Goal: Participate in discussion: Engage in conversation with other users on a specific topic

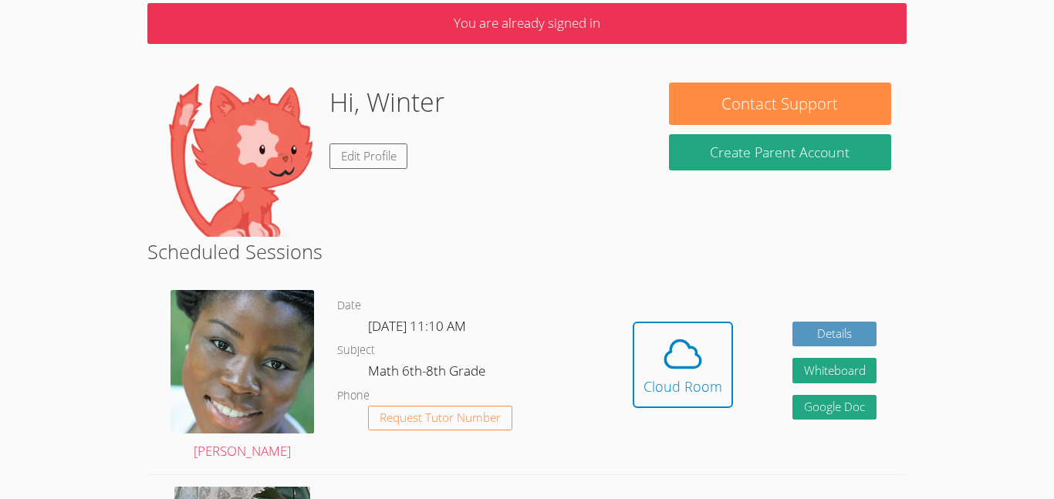
scroll to position [70, 0]
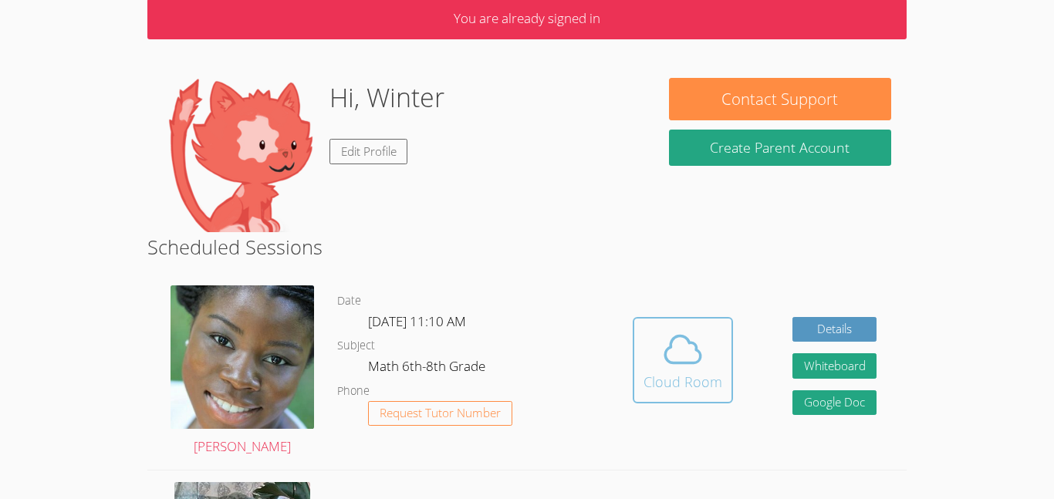
click at [706, 344] on span at bounding box center [683, 349] width 79 height 43
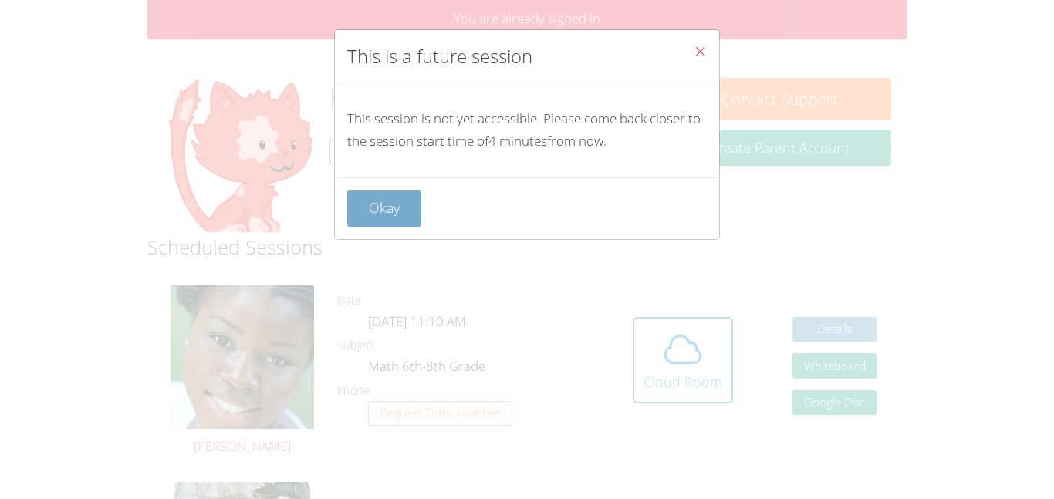
click at [409, 196] on button "Okay" at bounding box center [384, 209] width 74 height 36
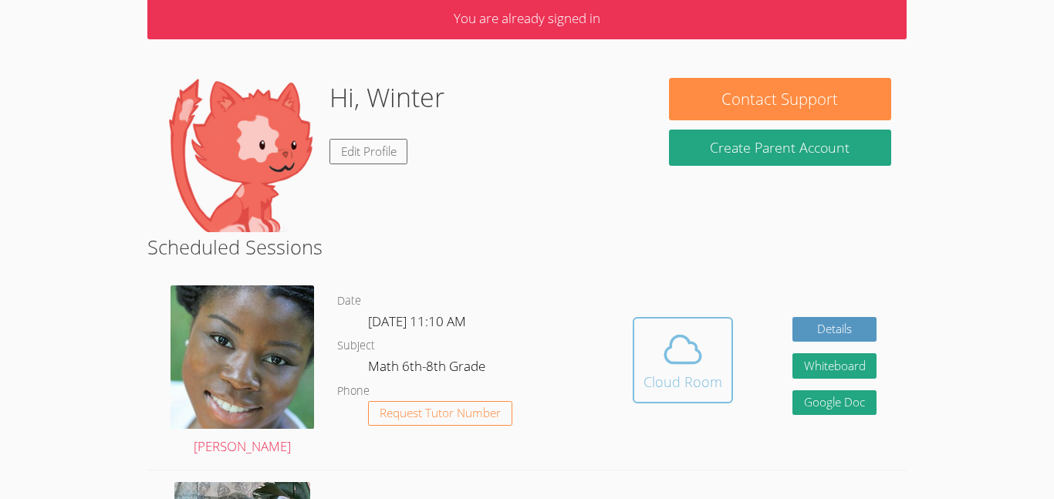
click at [644, 397] on button "Cloud Room" at bounding box center [683, 360] width 100 height 86
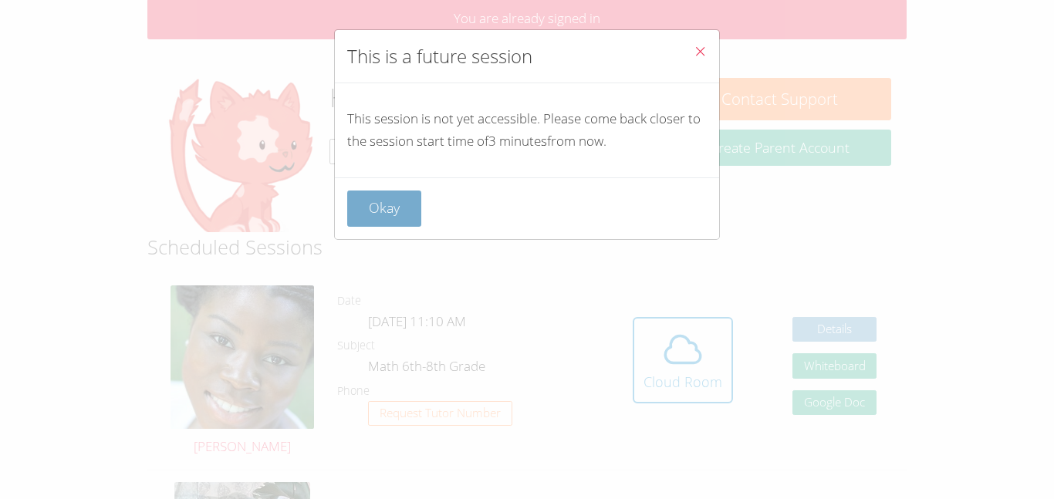
click at [384, 204] on button "Okay" at bounding box center [384, 209] width 74 height 36
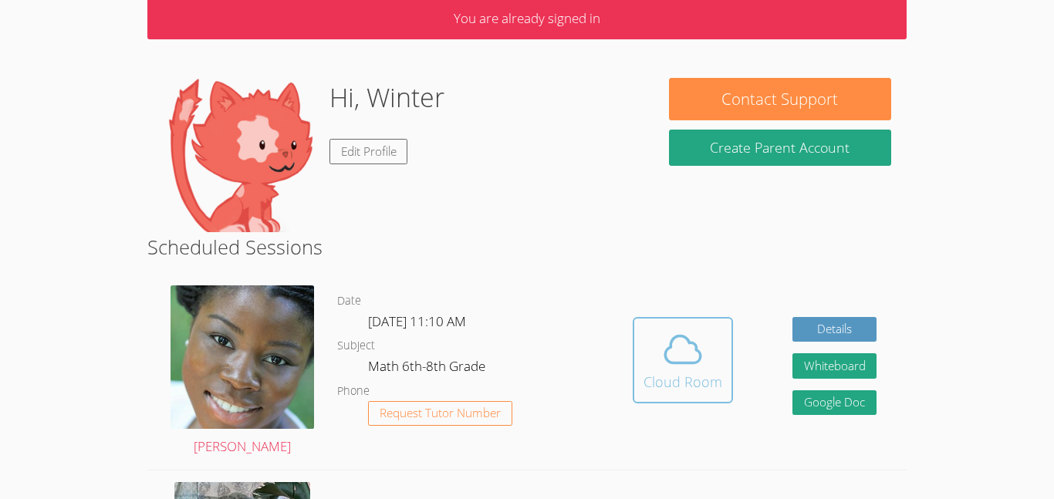
click at [652, 393] on button "Cloud Room" at bounding box center [683, 360] width 100 height 86
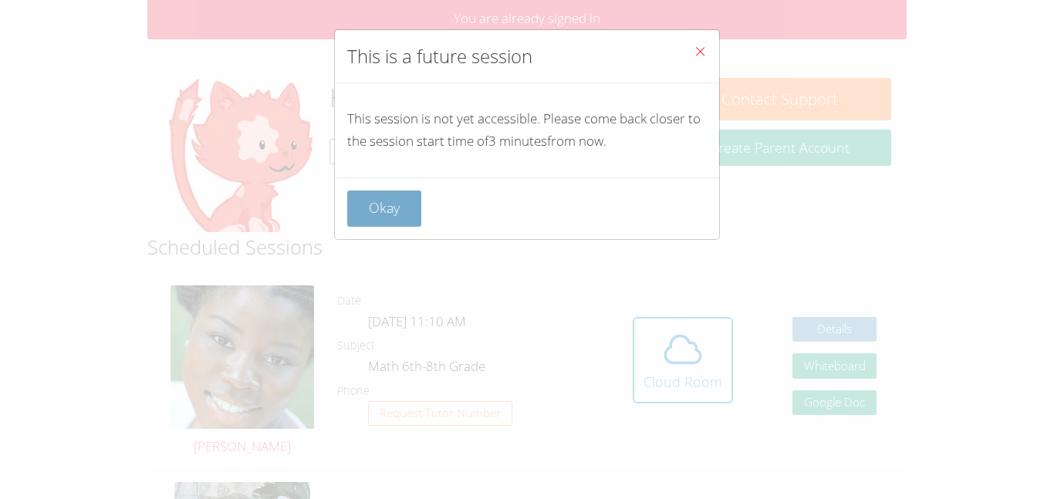
click at [408, 226] on button "Okay" at bounding box center [384, 209] width 74 height 36
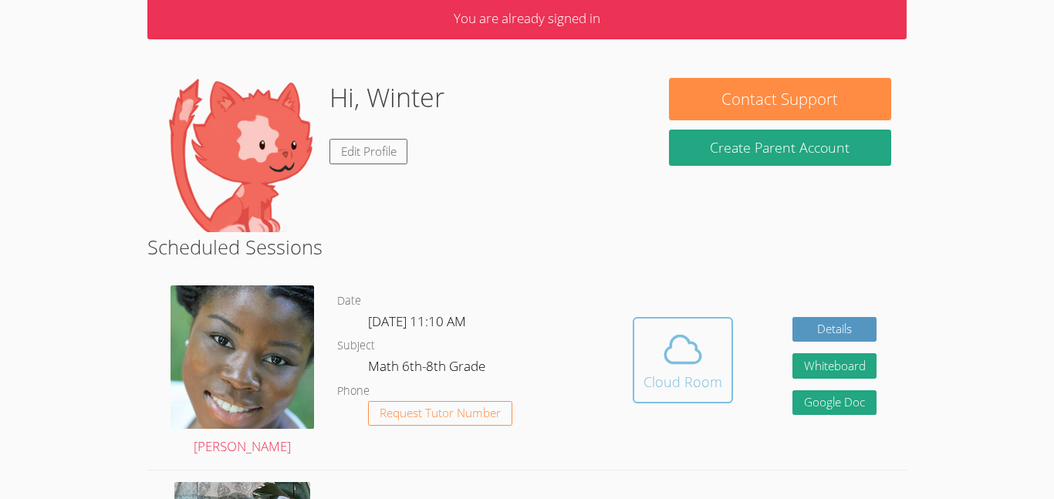
click at [666, 368] on icon at bounding box center [682, 349] width 43 height 43
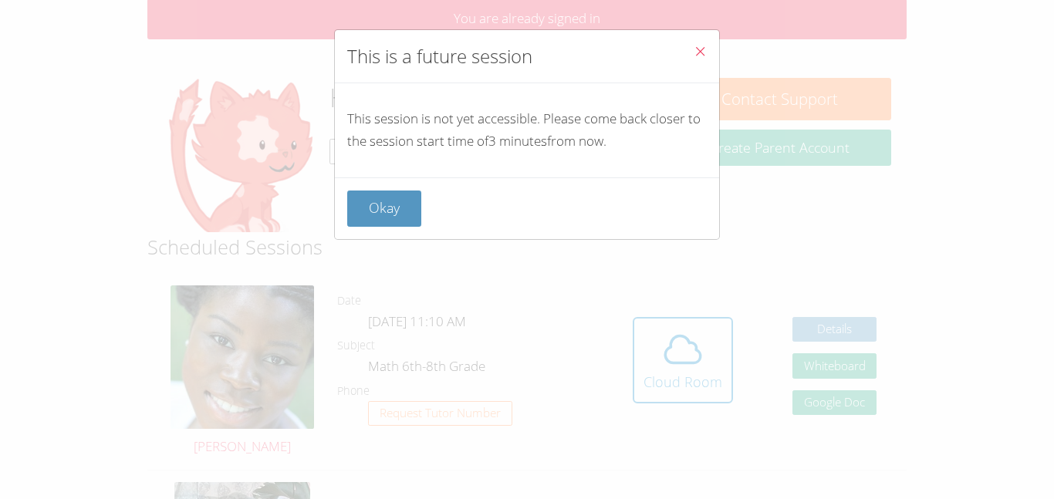
click at [377, 235] on div "Okay" at bounding box center [527, 208] width 384 height 62
click at [375, 220] on button "Okay" at bounding box center [384, 209] width 74 height 36
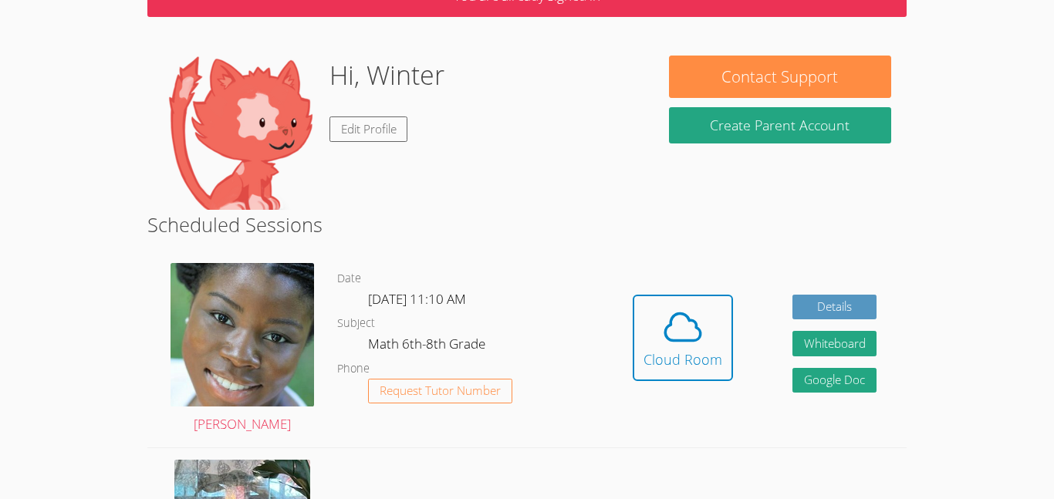
scroll to position [0, 0]
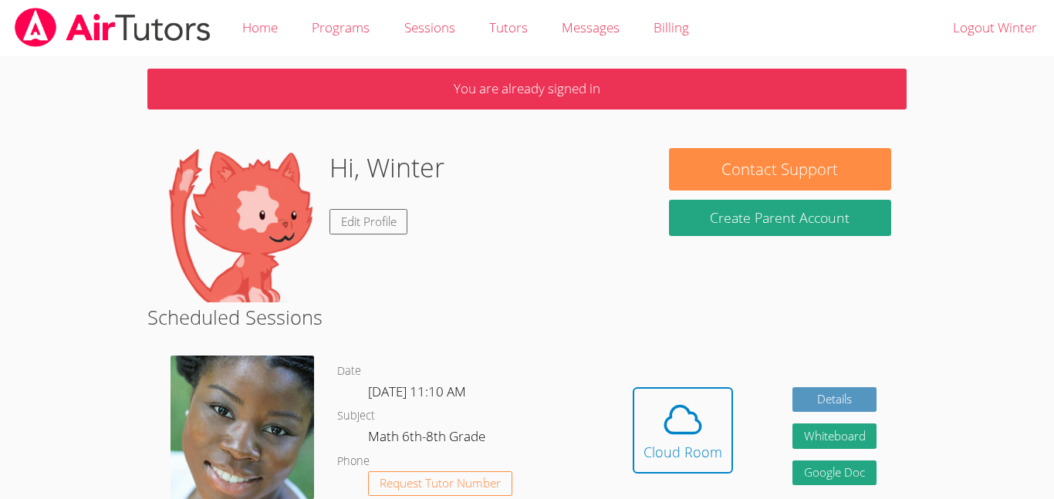
click at [630, 439] on div "Hidden Cloud Room Details Whiteboard Hidden Google Doc" at bounding box center [754, 442] width 303 height 196
click at [647, 432] on span at bounding box center [683, 419] width 79 height 43
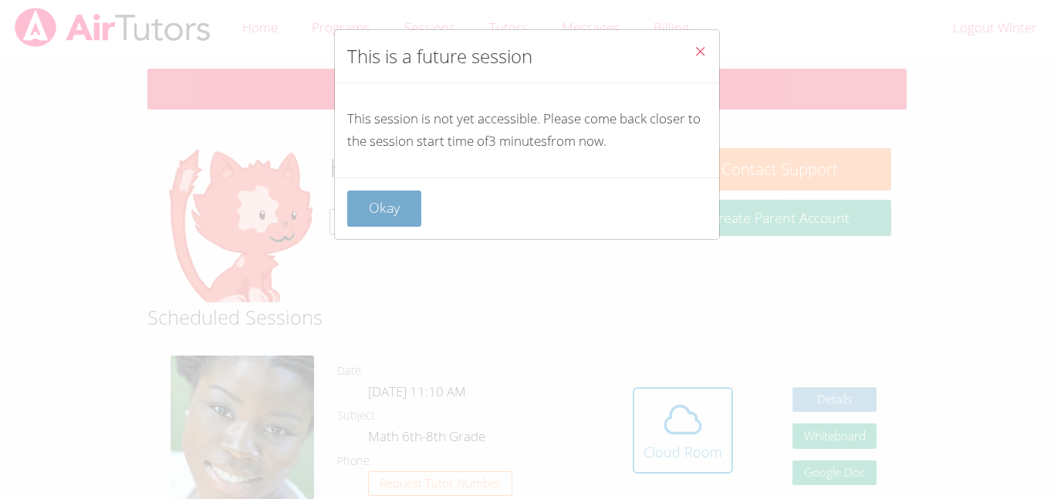
click at [398, 208] on button "Okay" at bounding box center [384, 209] width 74 height 36
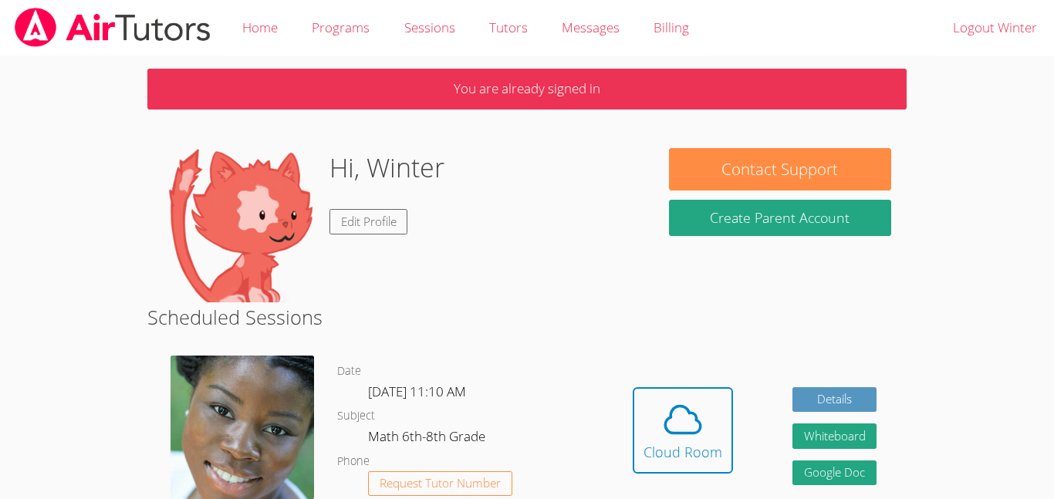
scroll to position [41, 0]
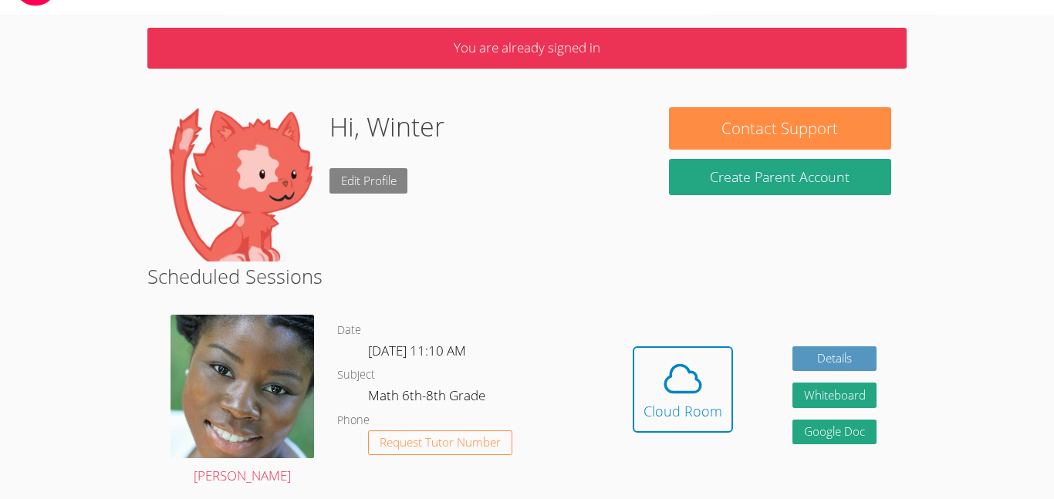
click at [343, 178] on link "Edit Profile" at bounding box center [368, 180] width 79 height 25
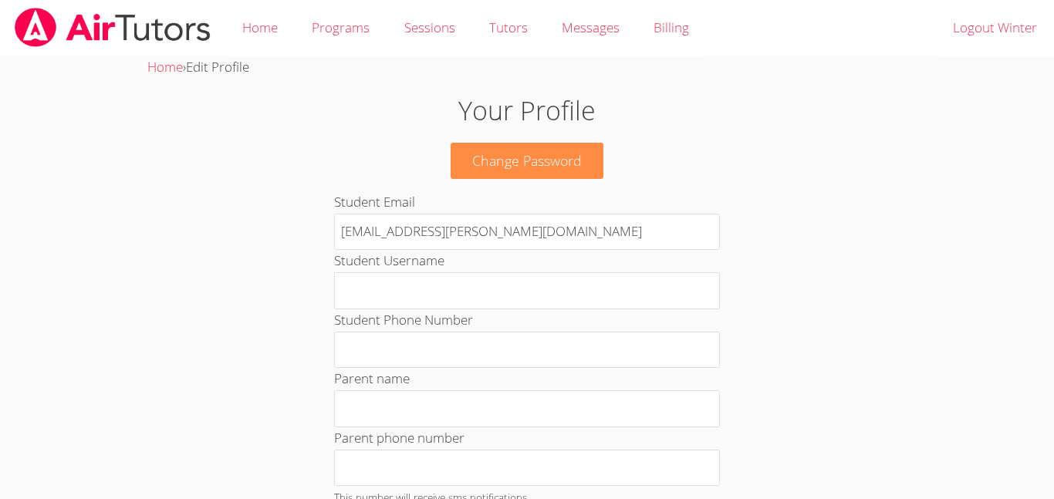
click at [96, 22] on img at bounding box center [112, 27] width 199 height 39
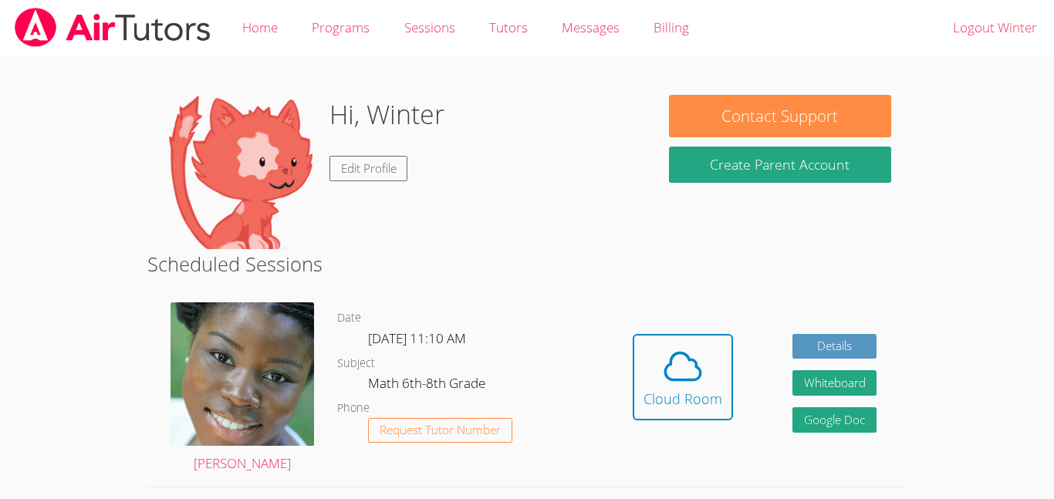
click at [192, 135] on img at bounding box center [240, 172] width 154 height 154
click at [367, 164] on link "Edit Profile" at bounding box center [368, 168] width 79 height 25
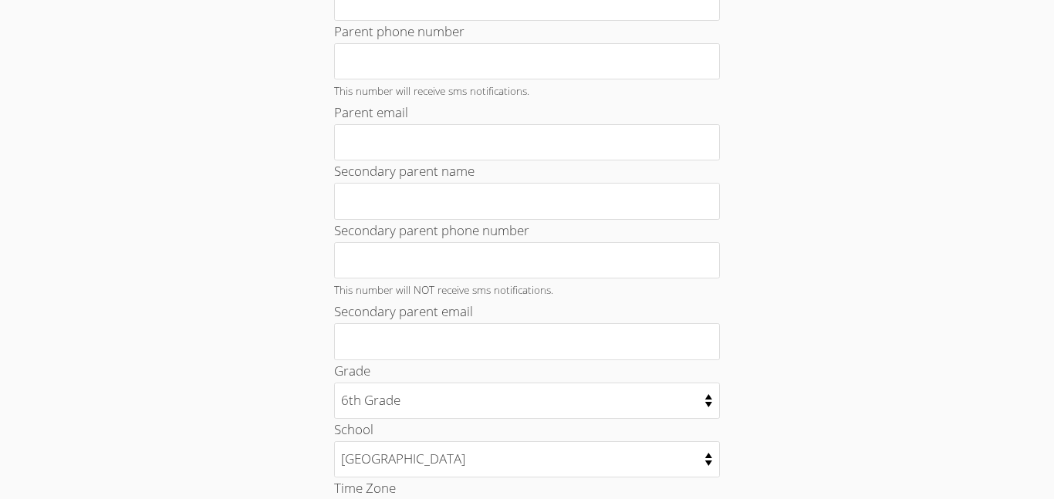
scroll to position [411, 0]
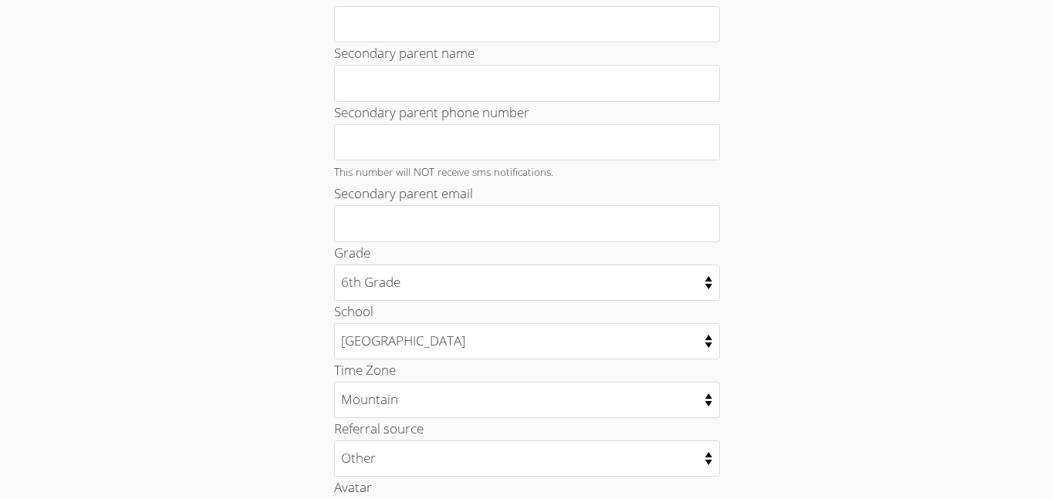
click at [436, 176] on small "This number will NOT receive sms notifications." at bounding box center [443, 171] width 219 height 15
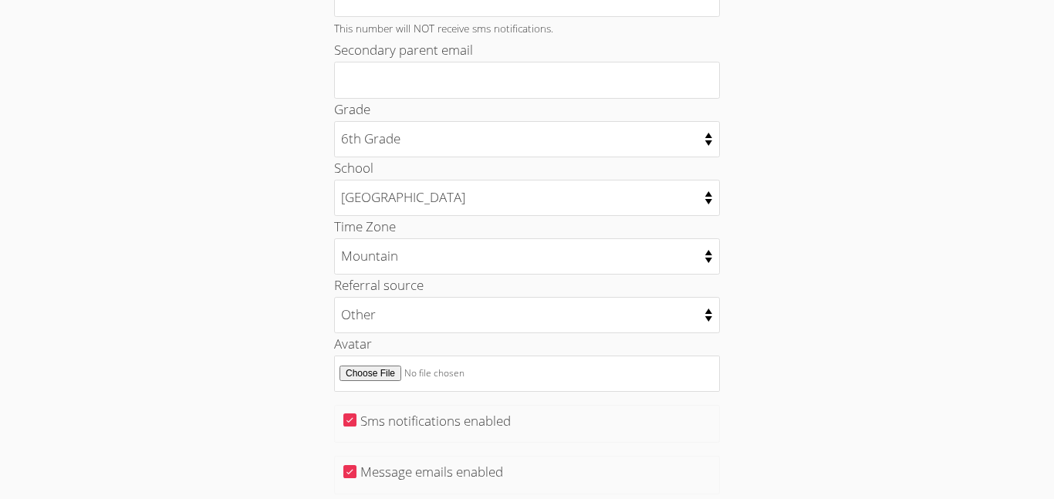
scroll to position [685, 0]
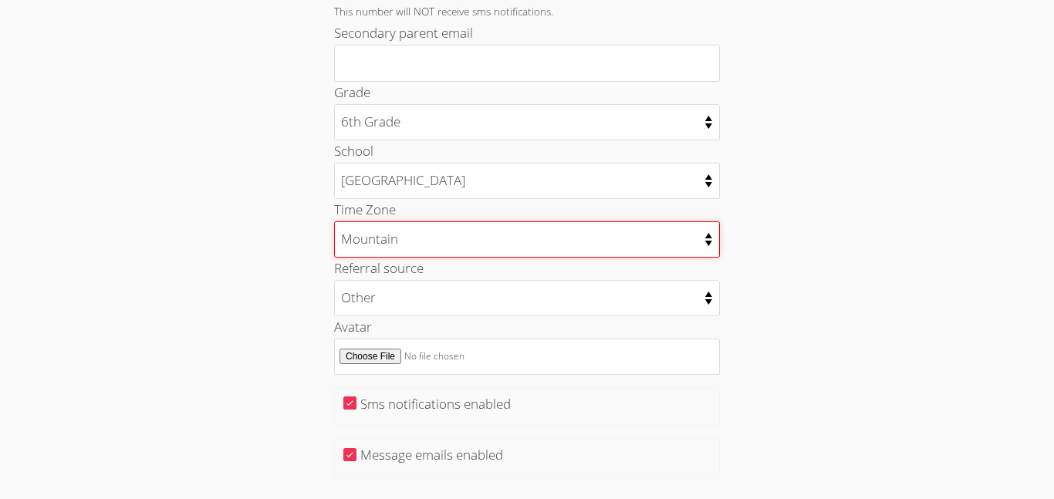
click at [705, 244] on select "Alaska Hawaii Pacific Arizona Mountain Central Eastern" at bounding box center [527, 239] width 386 height 36
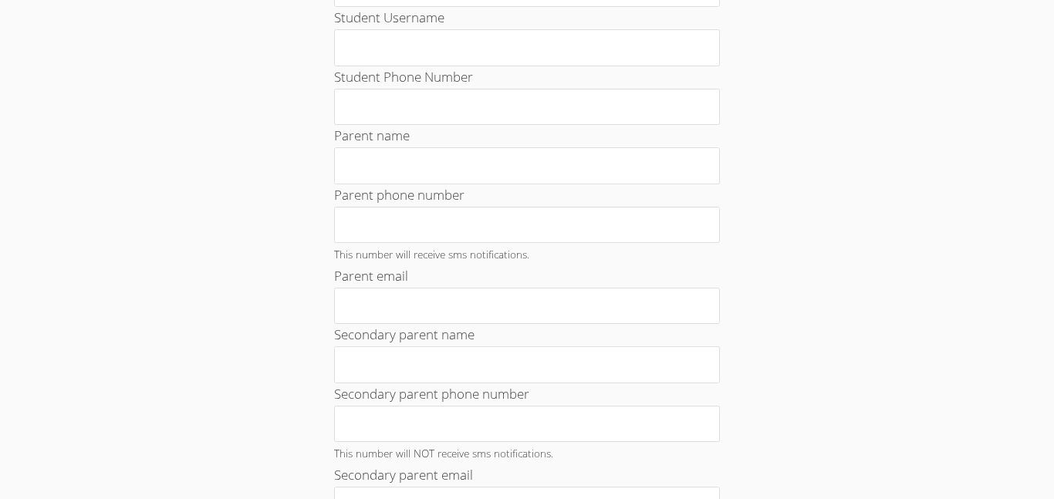
scroll to position [0, 0]
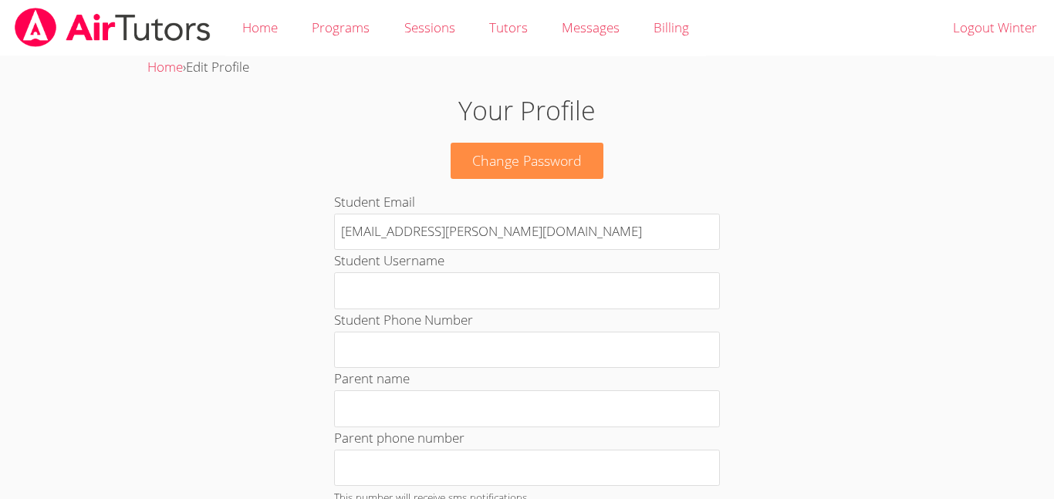
click at [100, 42] on img at bounding box center [112, 27] width 199 height 39
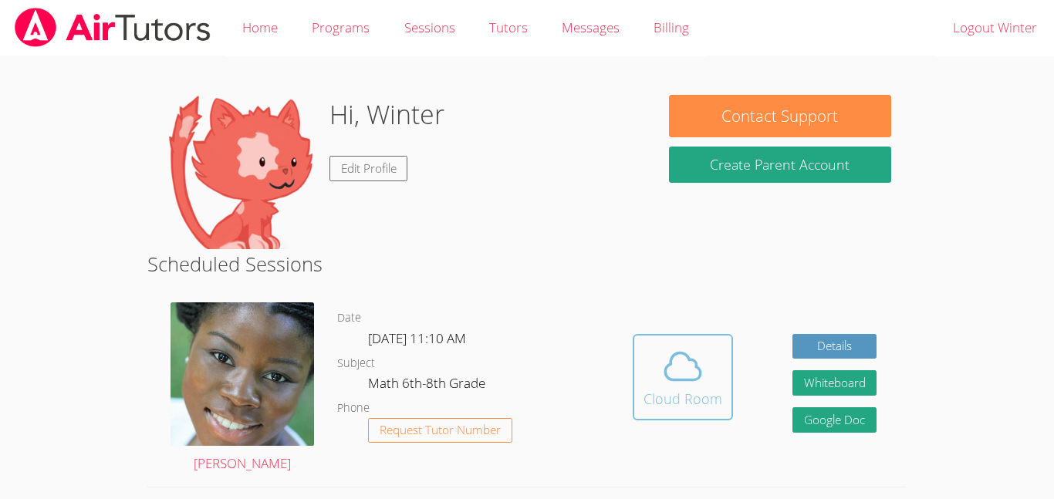
click at [683, 373] on icon at bounding box center [682, 366] width 43 height 43
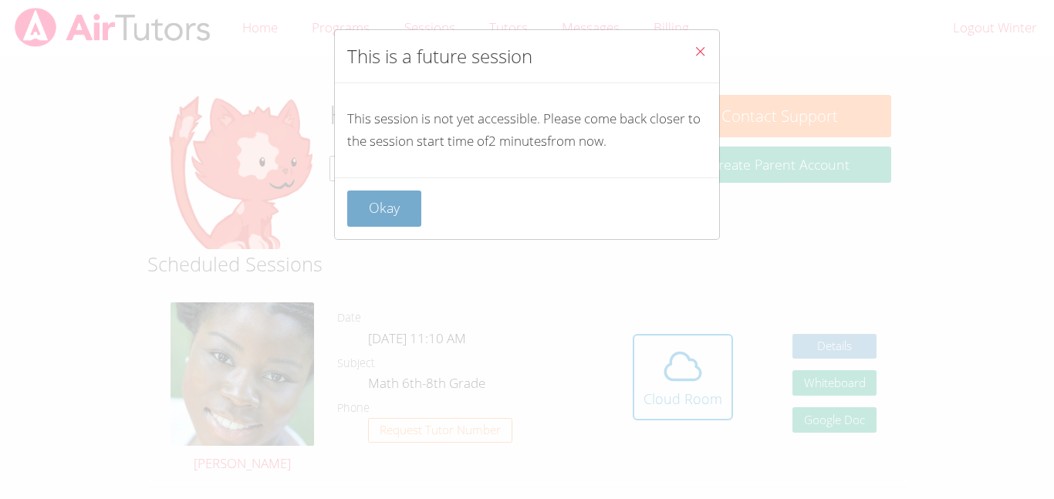
click at [372, 204] on button "Okay" at bounding box center [384, 209] width 74 height 36
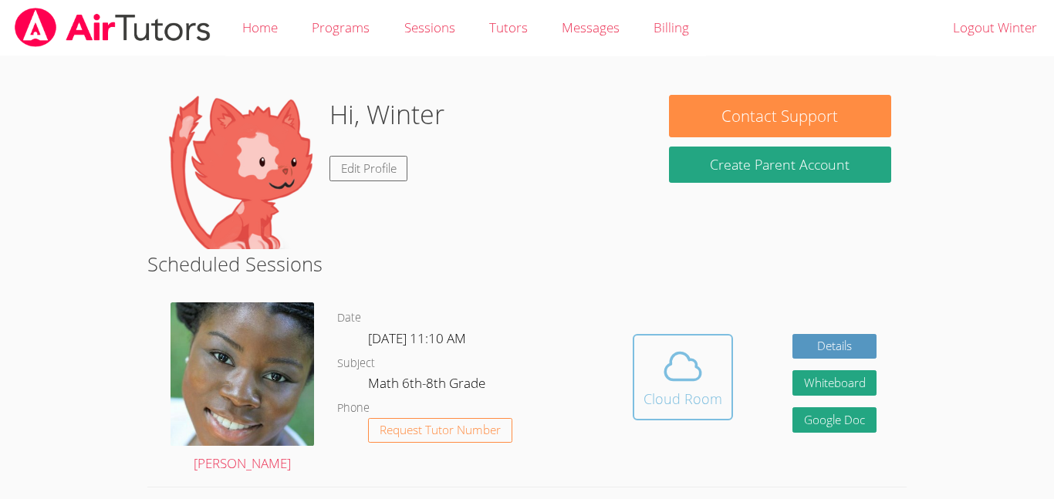
click at [675, 338] on button "Cloud Room" at bounding box center [683, 377] width 100 height 86
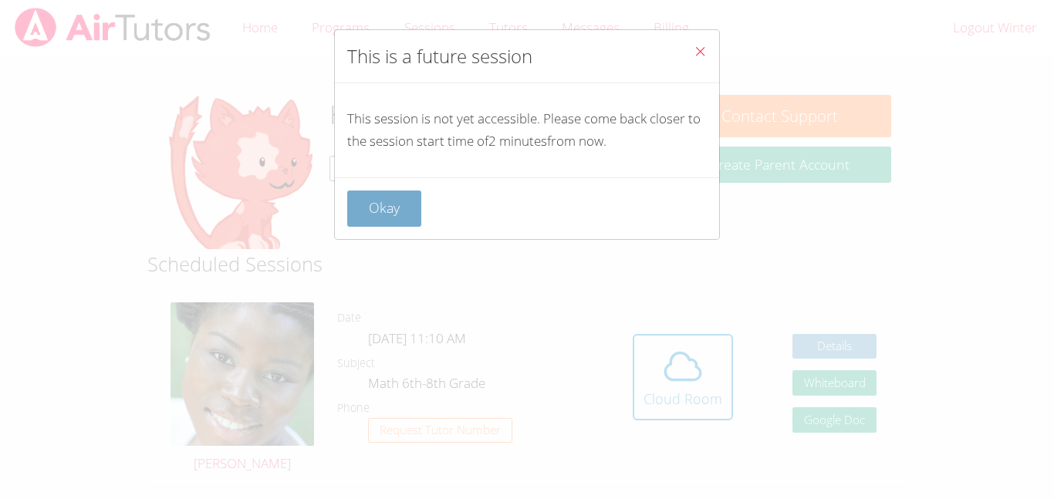
click at [377, 213] on button "Okay" at bounding box center [384, 209] width 74 height 36
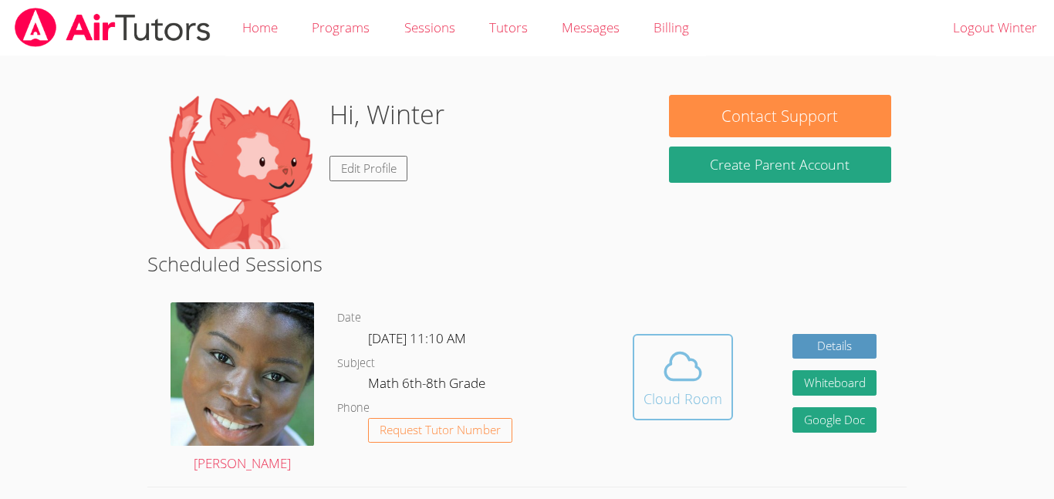
click at [657, 370] on span at bounding box center [683, 366] width 79 height 43
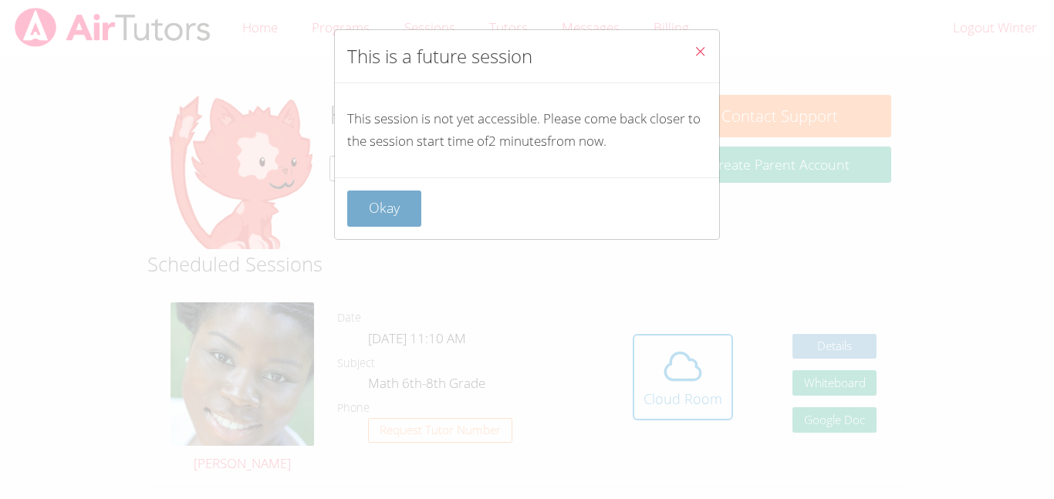
click at [410, 205] on button "Okay" at bounding box center [384, 209] width 74 height 36
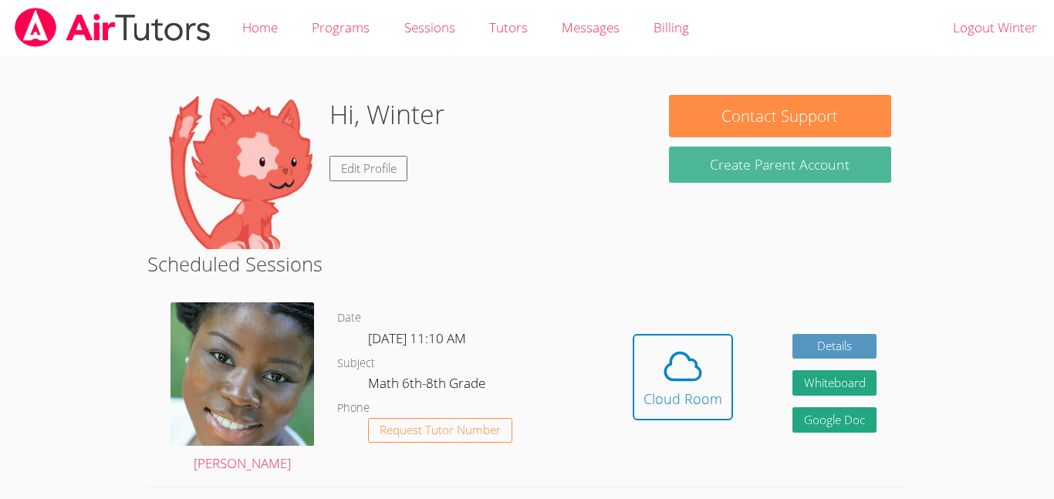
click at [840, 174] on button "Create Parent Account" at bounding box center [780, 165] width 222 height 36
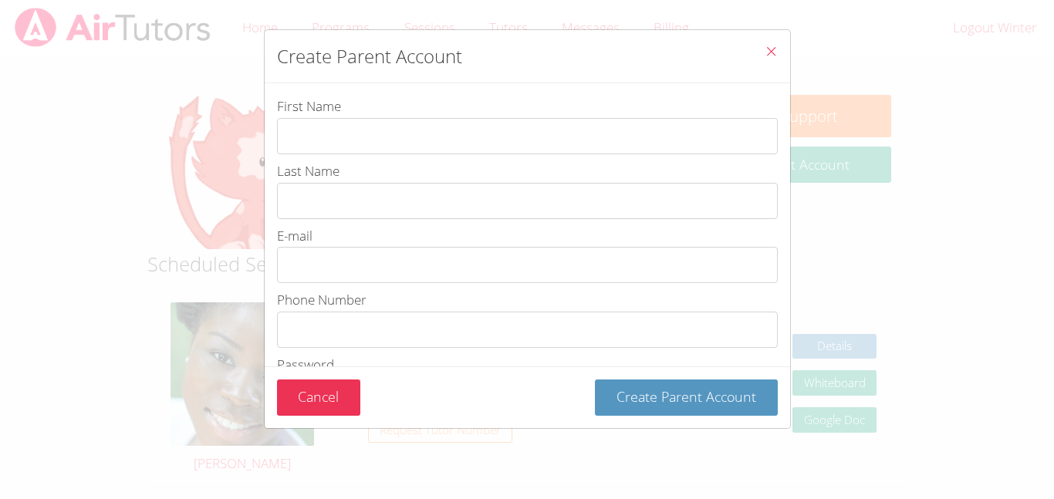
click at [773, 49] on icon "Close" at bounding box center [771, 51] width 13 height 13
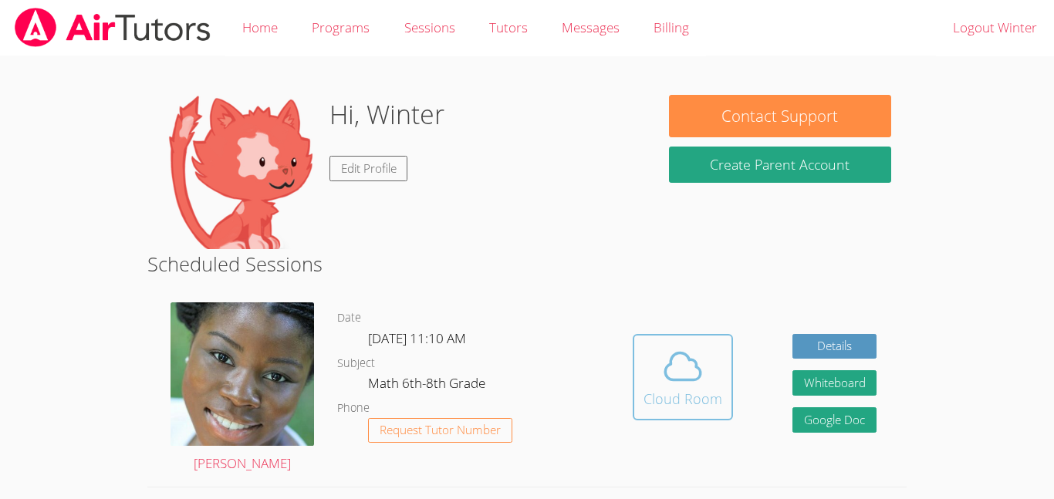
click at [676, 380] on icon at bounding box center [682, 366] width 35 height 27
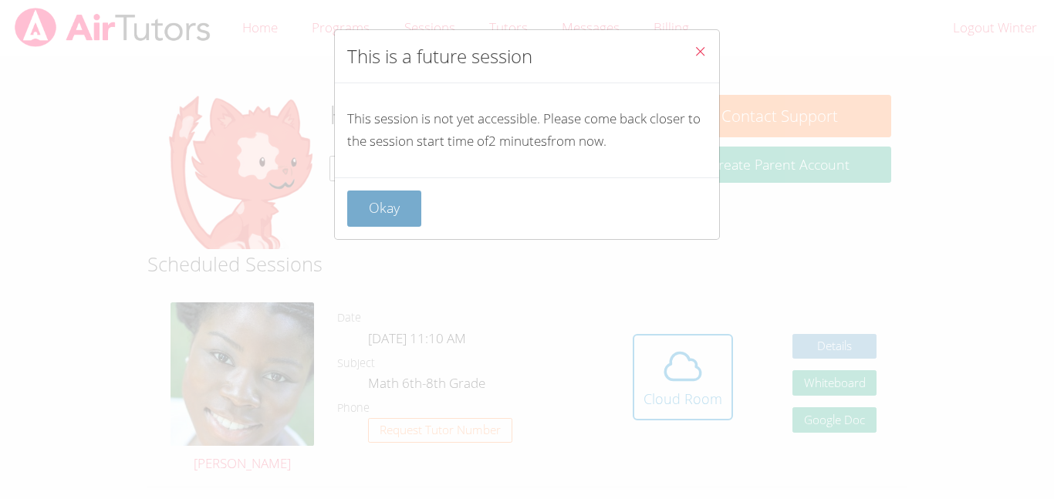
click at [407, 209] on button "Okay" at bounding box center [384, 209] width 74 height 36
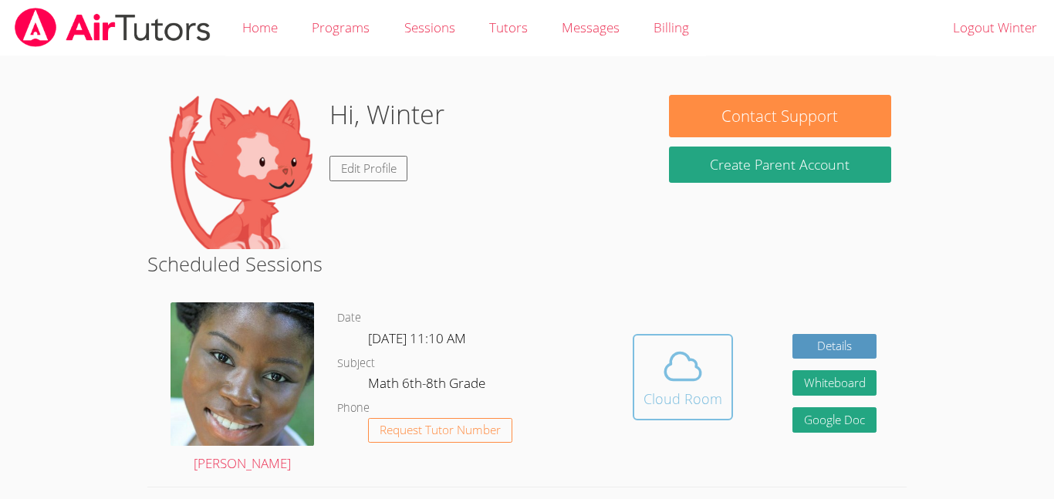
click at [699, 338] on button "Cloud Room" at bounding box center [683, 377] width 100 height 86
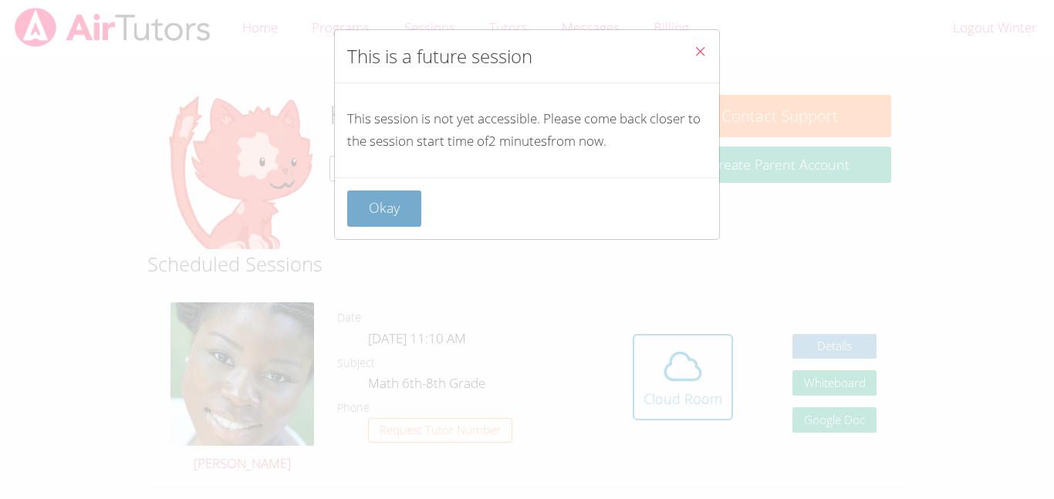
click at [365, 192] on button "Okay" at bounding box center [384, 209] width 74 height 36
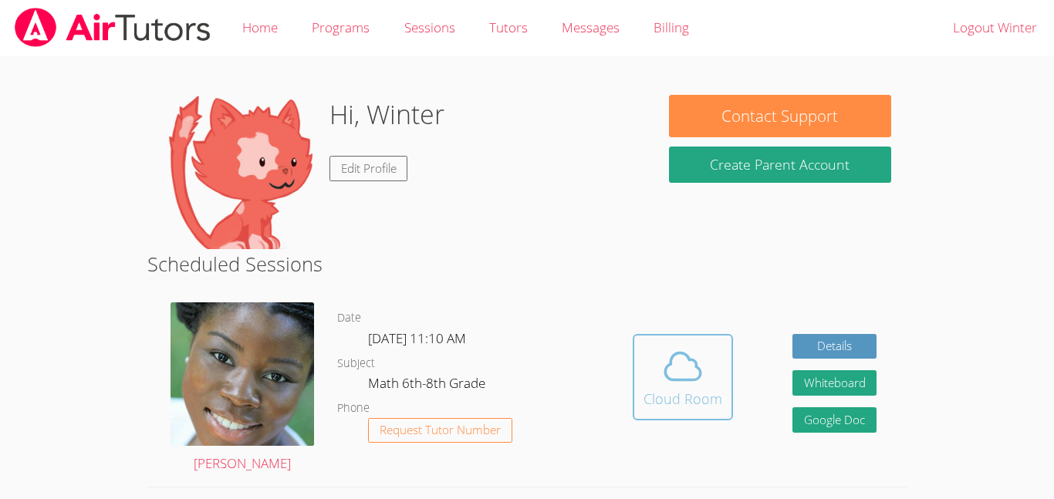
click at [665, 356] on icon at bounding box center [682, 366] width 43 height 43
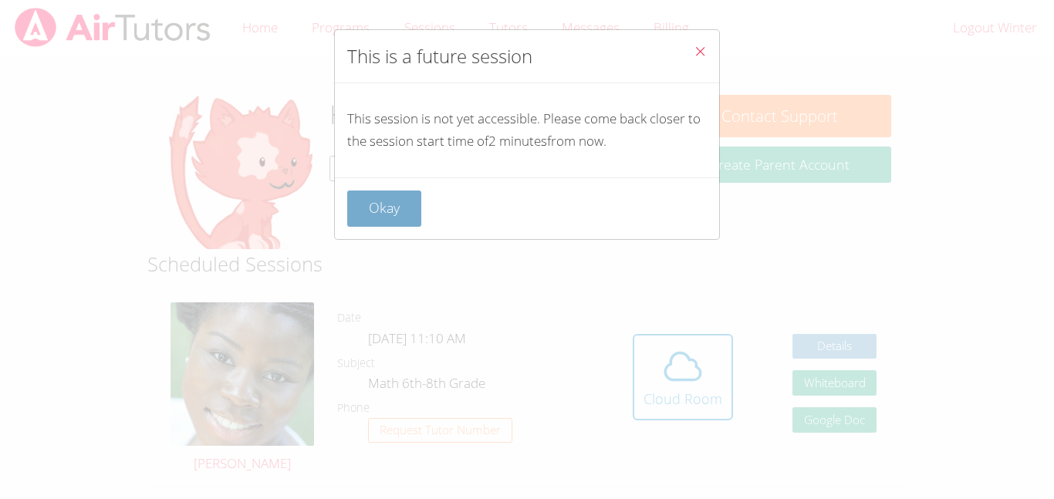
click at [363, 191] on button "Okay" at bounding box center [384, 209] width 74 height 36
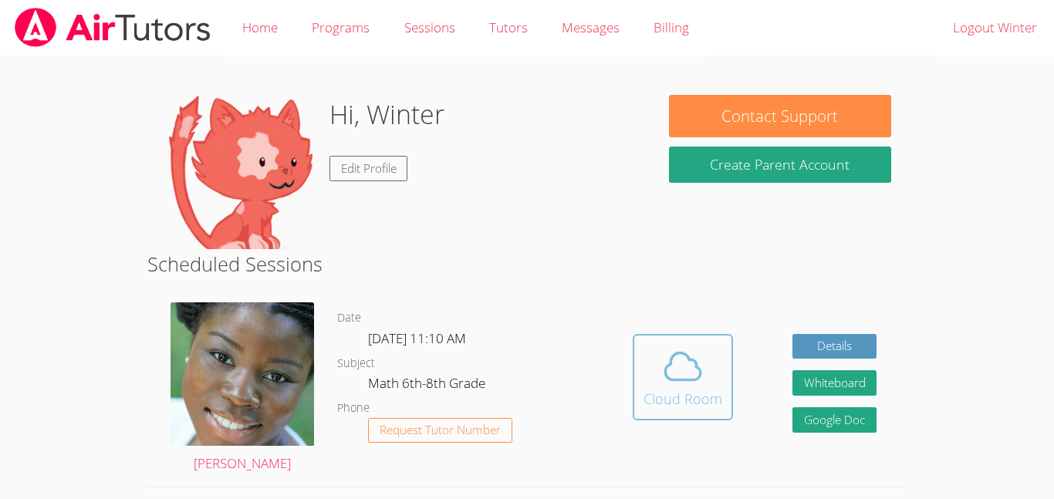
click at [700, 408] on div "Cloud Room" at bounding box center [683, 399] width 79 height 22
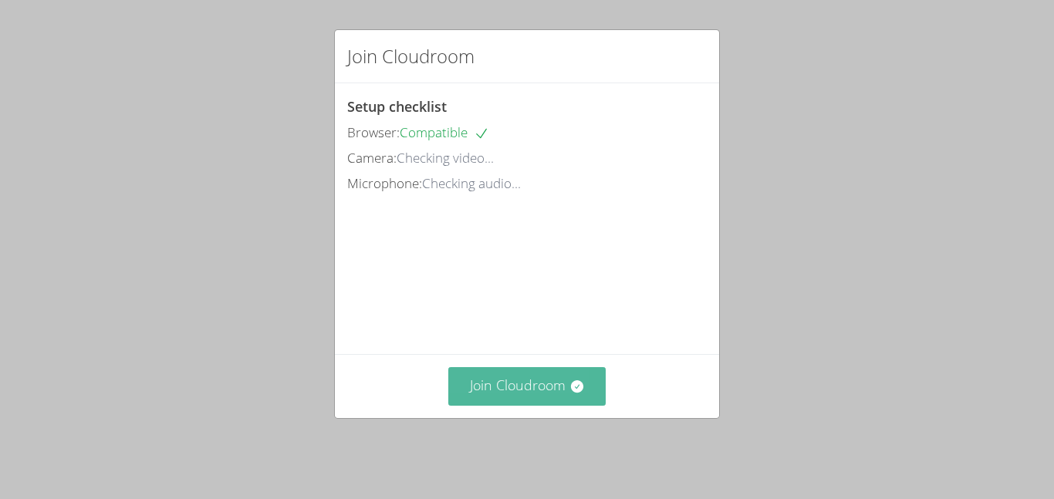
click at [515, 405] on button "Join Cloudroom" at bounding box center [527, 386] width 158 height 38
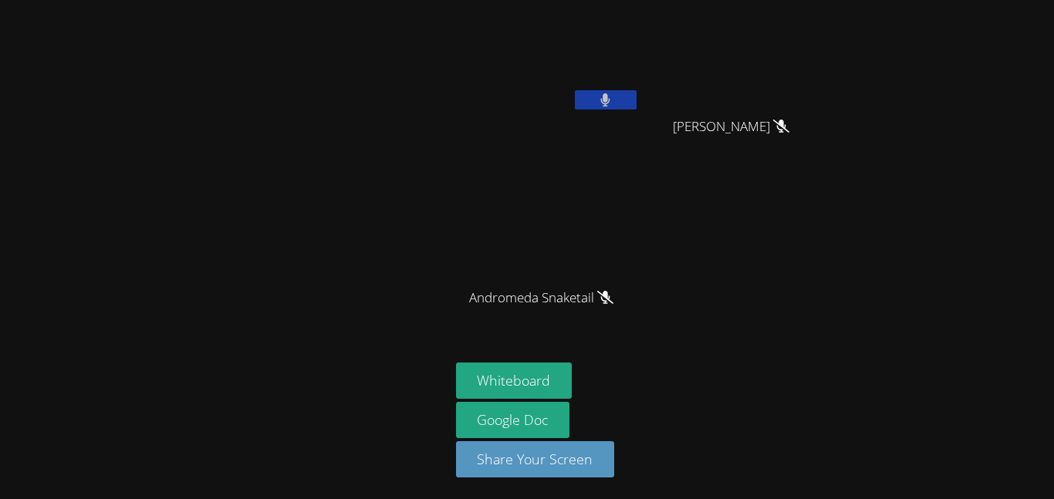
click at [486, 352] on aside "Winter Montgomery Skyler Dieck Skyler Dieck Andromeda Snaketail Andromeda Snake…" at bounding box center [643, 249] width 386 height 499
click at [604, 111] on div at bounding box center [606, 101] width 62 height 23
click at [603, 106] on icon at bounding box center [605, 99] width 10 height 13
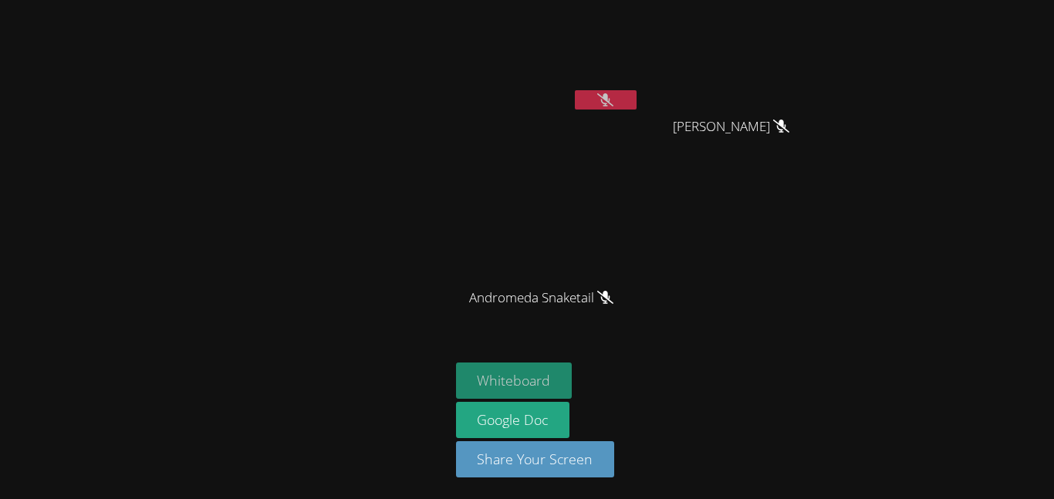
click at [539, 394] on button "Whiteboard" at bounding box center [514, 381] width 117 height 36
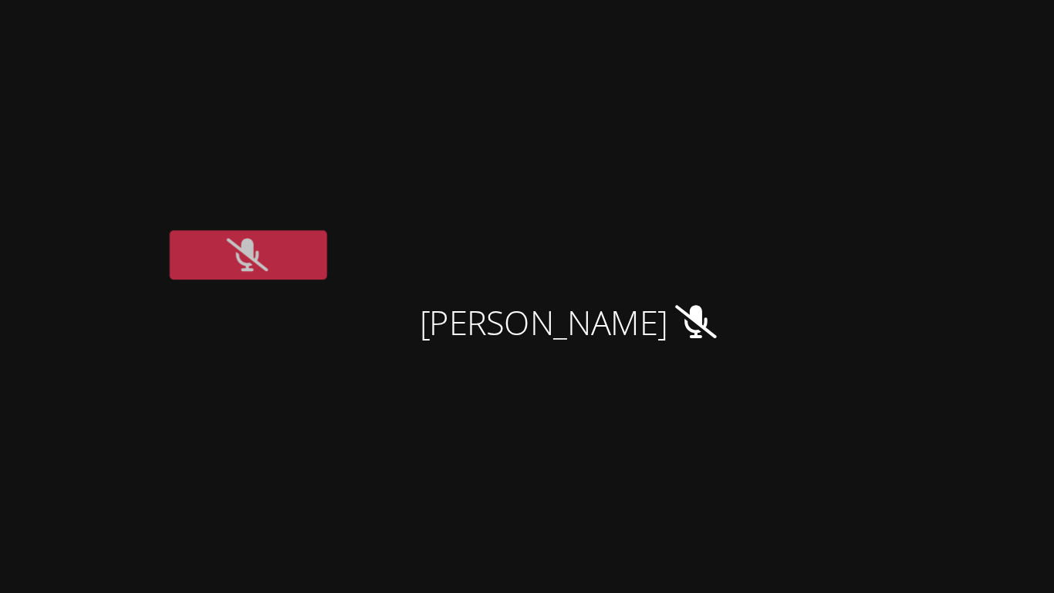
scroll to position [1, 0]
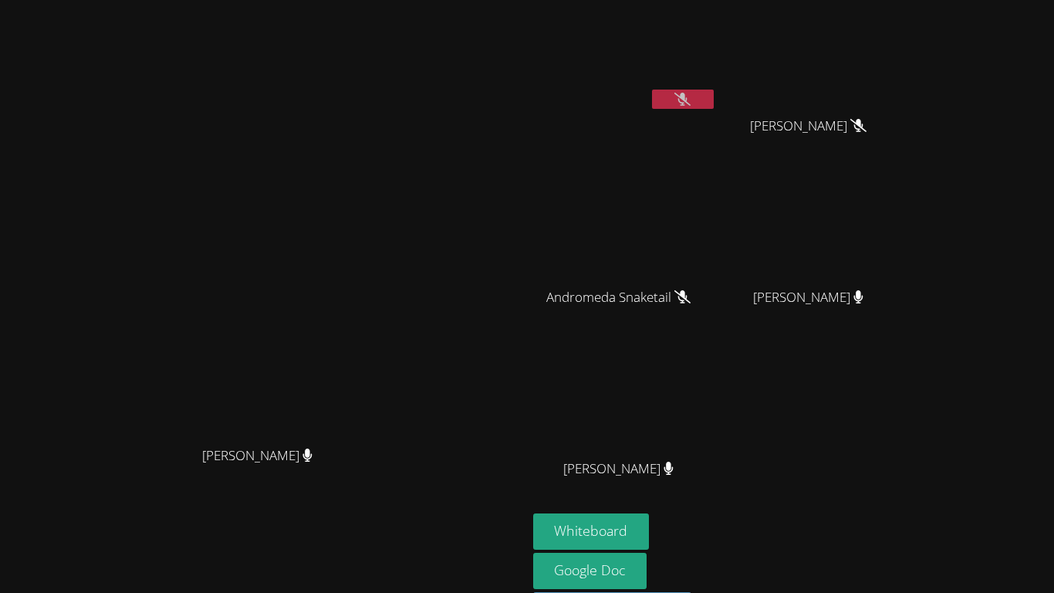
click at [691, 98] on icon at bounding box center [682, 99] width 16 height 13
click at [714, 95] on button at bounding box center [683, 99] width 62 height 19
click at [717, 127] on div "Winter Montgomery" at bounding box center [625, 87] width 184 height 165
click at [691, 104] on icon at bounding box center [682, 99] width 16 height 13
click at [687, 104] on icon at bounding box center [682, 99] width 10 height 13
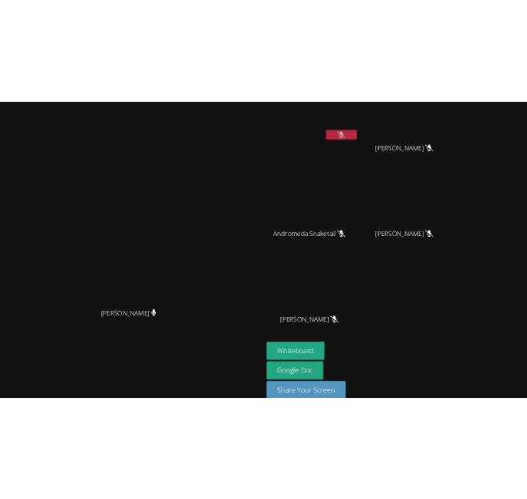
scroll to position [0, 0]
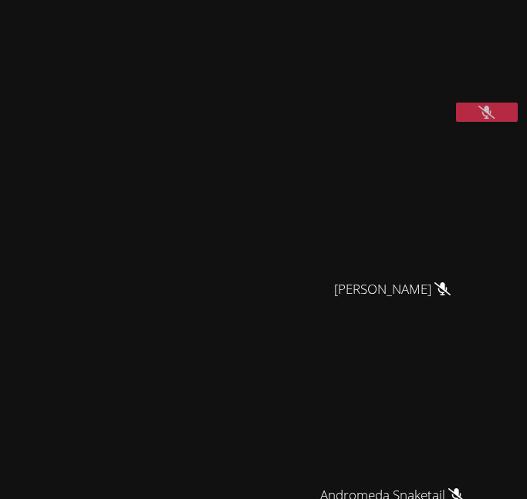
drag, startPoint x: 51, startPoint y: 27, endPoint x: -386, endPoint y: 95, distance: 442.0
click at [0, 95] on html "Mykia Richards Mykia Richards Winter Montgomery Skyler Dieck Skyler Dieck Andro…" at bounding box center [263, 249] width 527 height 499
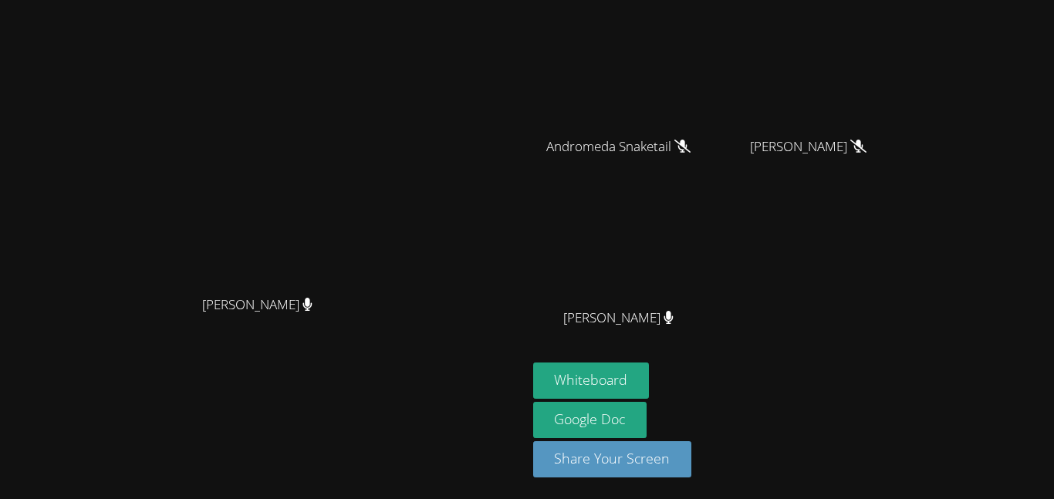
scroll to position [150, 0]
click at [650, 382] on button "Whiteboard" at bounding box center [591, 381] width 117 height 36
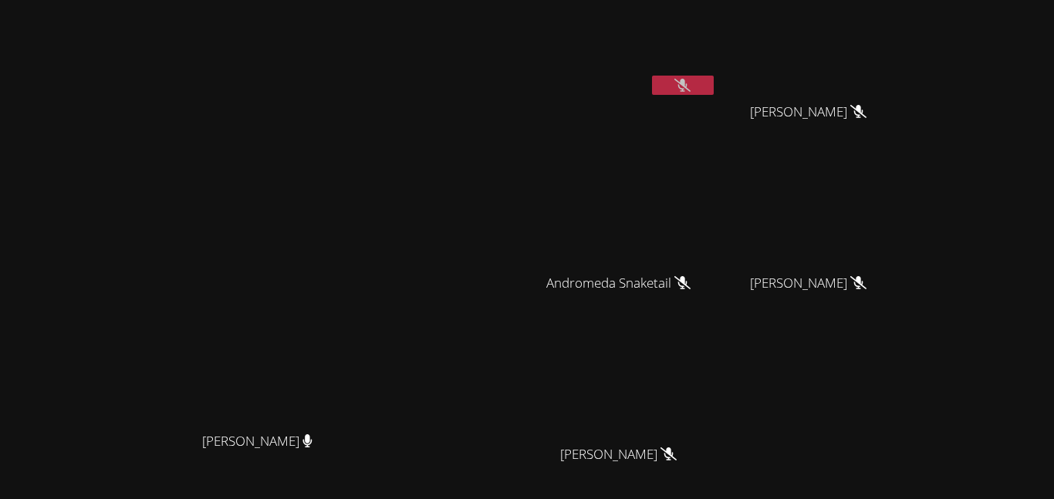
scroll to position [0, 0]
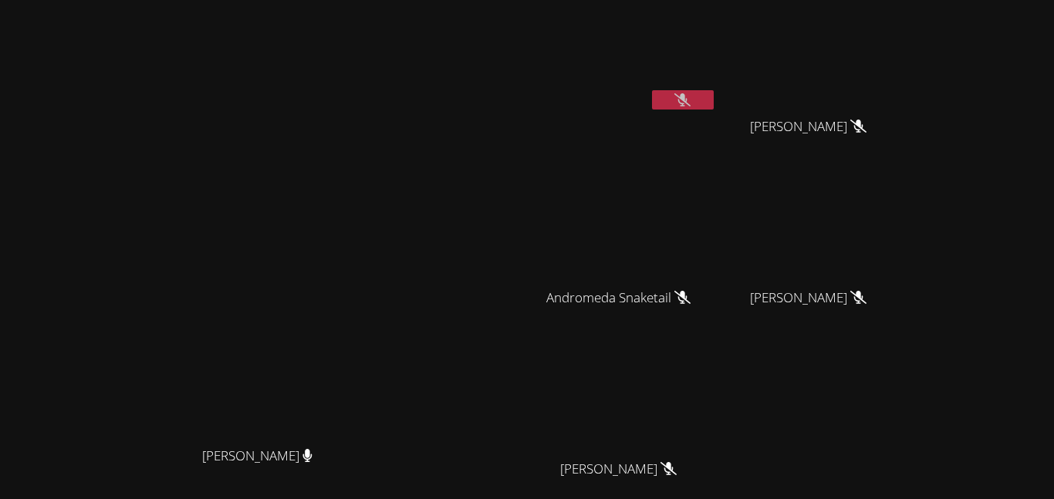
click at [691, 103] on icon at bounding box center [682, 99] width 16 height 13
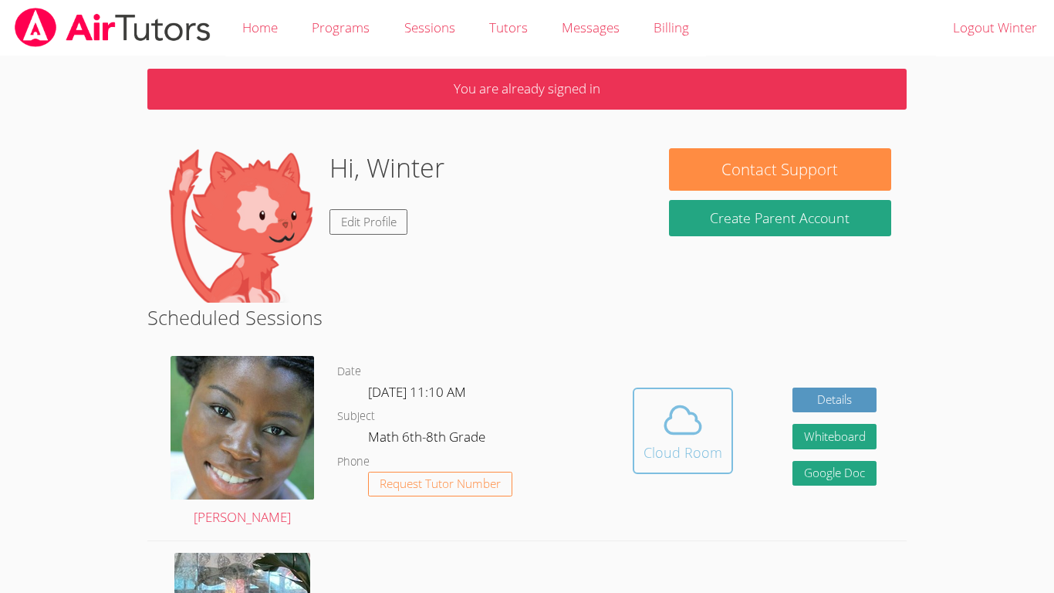
click at [675, 418] on icon at bounding box center [682, 419] width 43 height 43
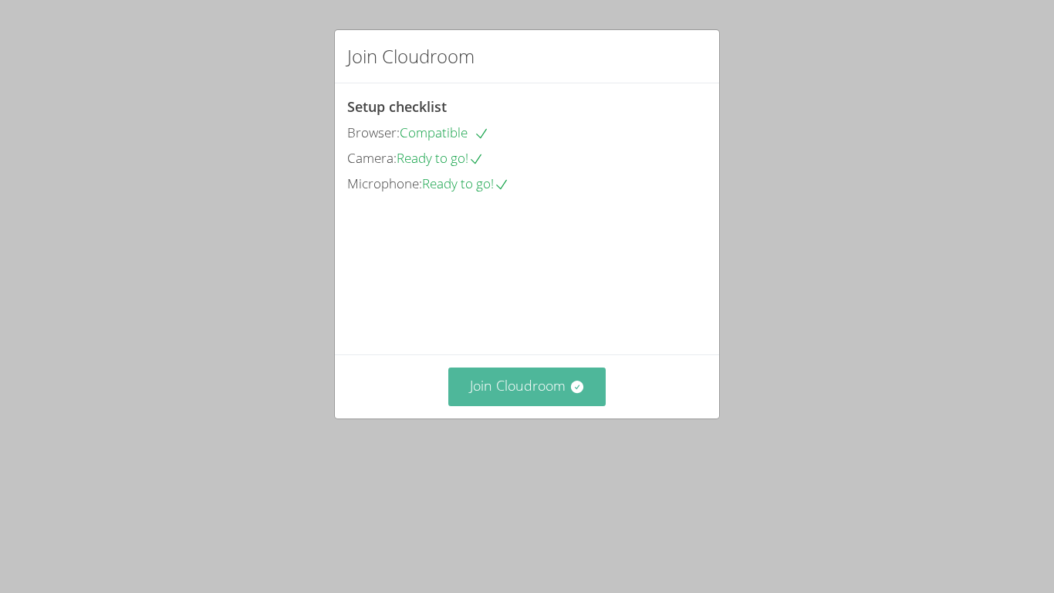
click at [560, 405] on button "Join Cloudroom" at bounding box center [527, 386] width 158 height 38
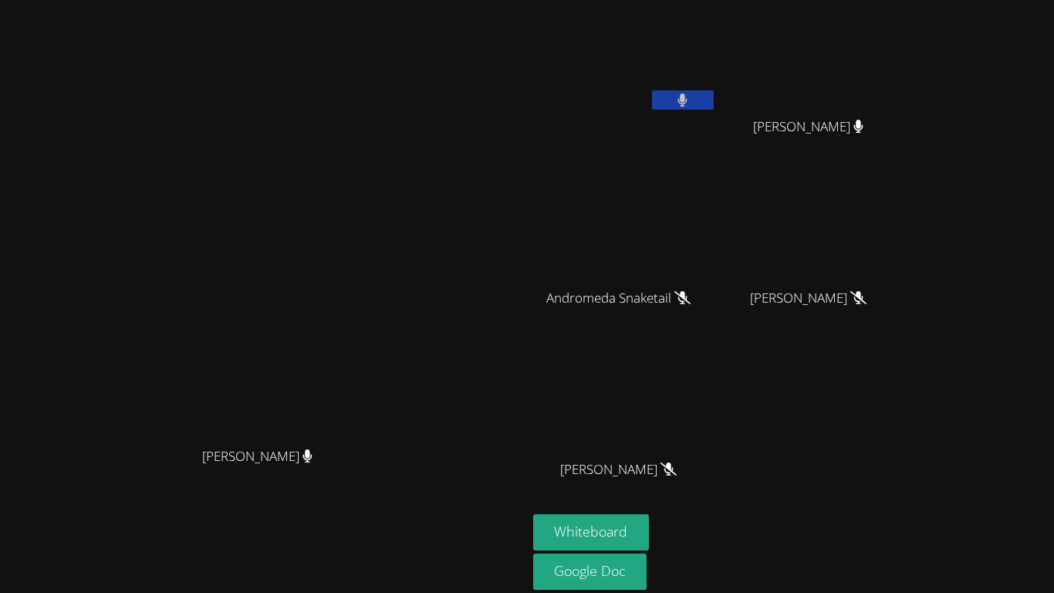
click at [714, 109] on button at bounding box center [683, 99] width 62 height 19
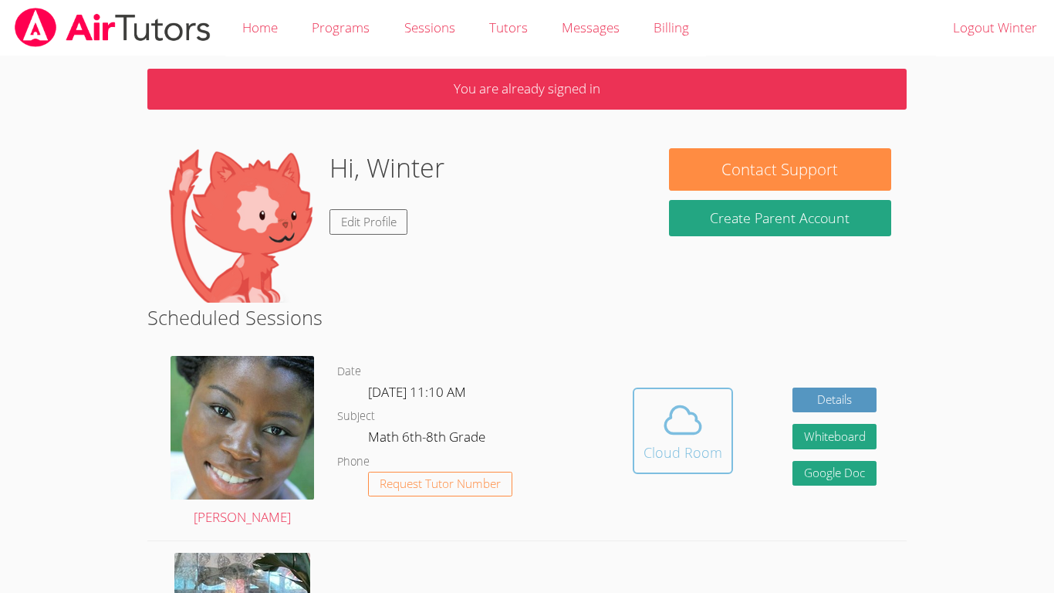
click at [699, 434] on icon at bounding box center [682, 419] width 43 height 43
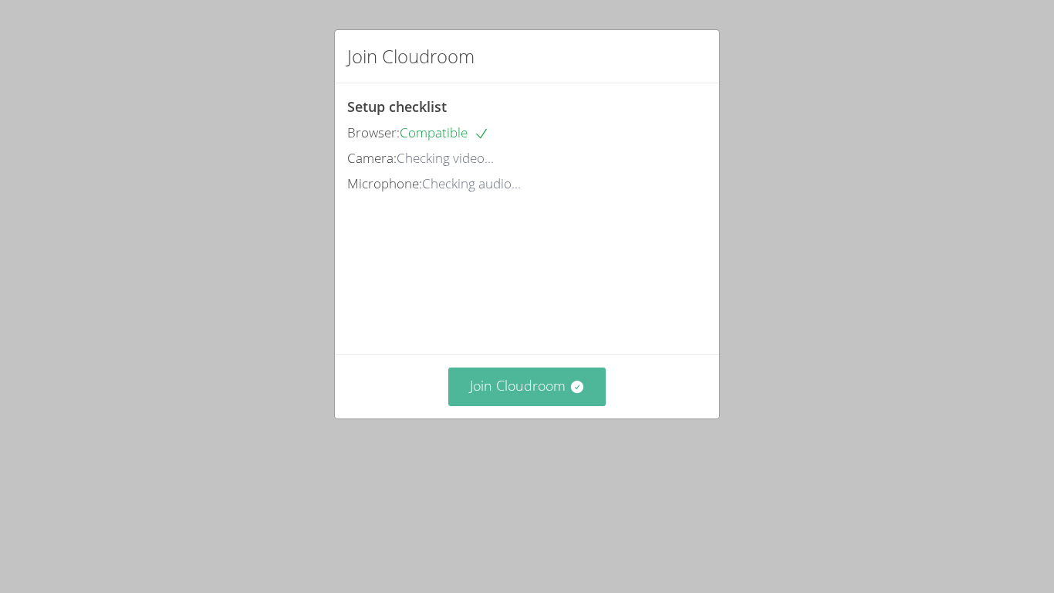
click at [510, 405] on button "Join Cloudroom" at bounding box center [527, 386] width 158 height 38
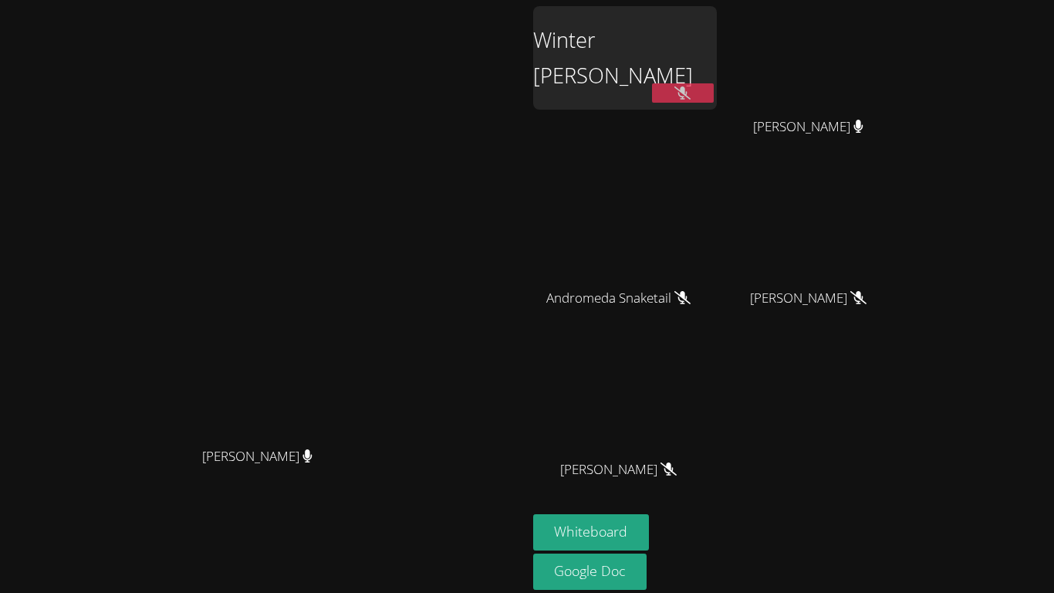
click at [691, 95] on icon at bounding box center [682, 92] width 16 height 13
click at [714, 95] on button at bounding box center [683, 92] width 62 height 19
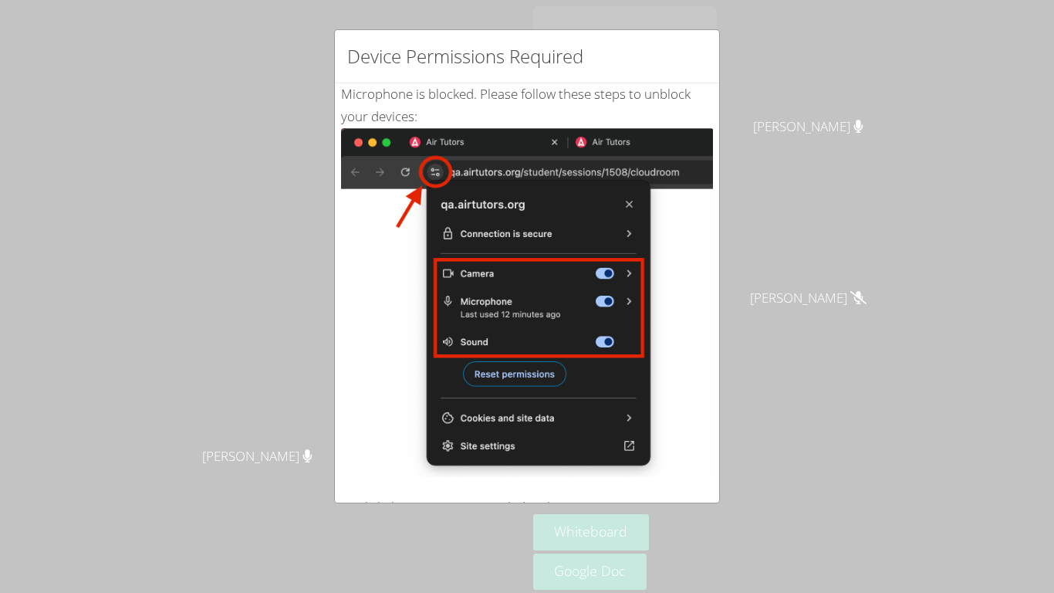
click at [704, 59] on div "Device Permissions Required" at bounding box center [527, 56] width 384 height 53
click at [661, 208] on img at bounding box center [527, 302] width 372 height 349
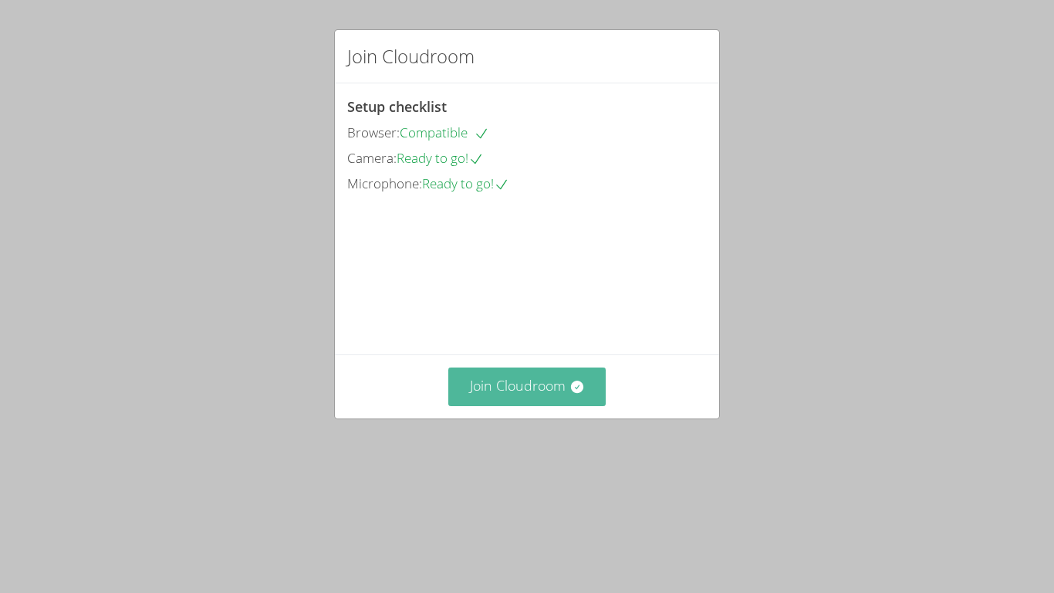
click at [526, 405] on button "Join Cloudroom" at bounding box center [527, 386] width 158 height 38
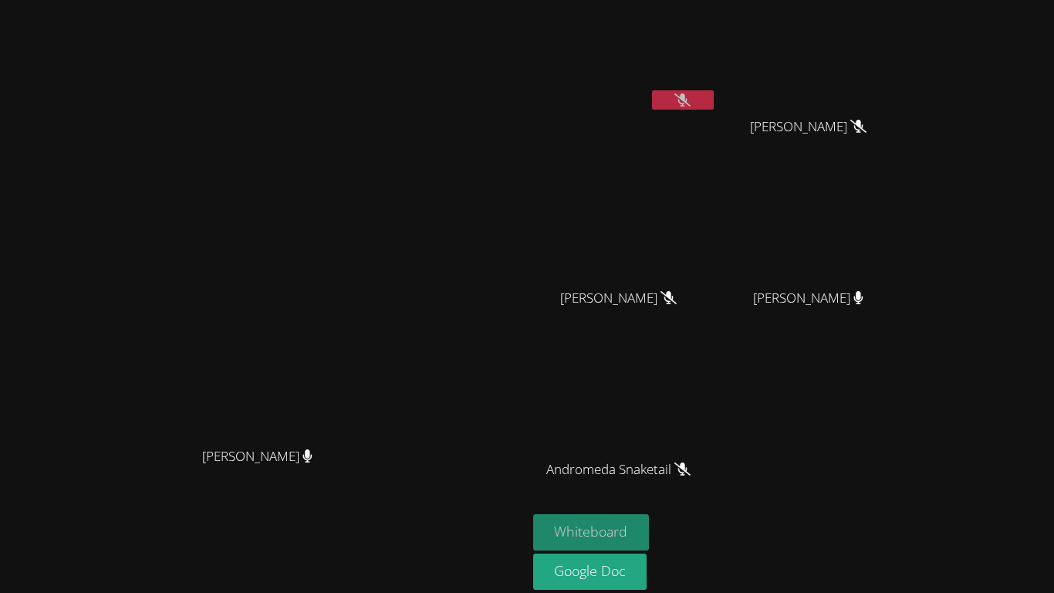
click at [650, 517] on button "Whiteboard" at bounding box center [591, 532] width 117 height 36
click at [691, 100] on icon at bounding box center [682, 99] width 16 height 13
click at [714, 98] on button at bounding box center [683, 99] width 62 height 19
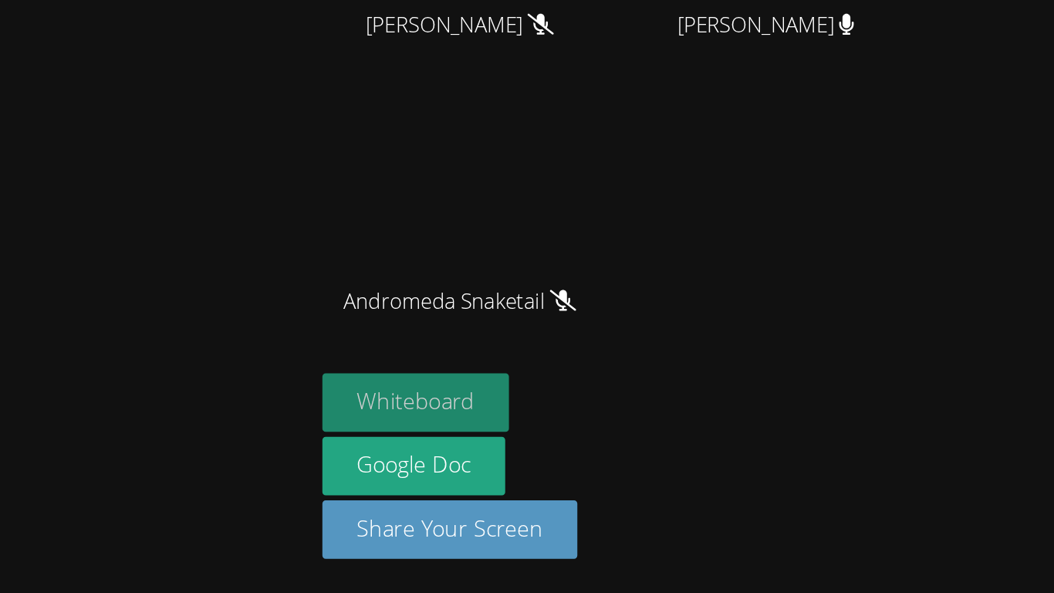
click at [650, 475] on button "Whiteboard" at bounding box center [591, 474] width 117 height 36
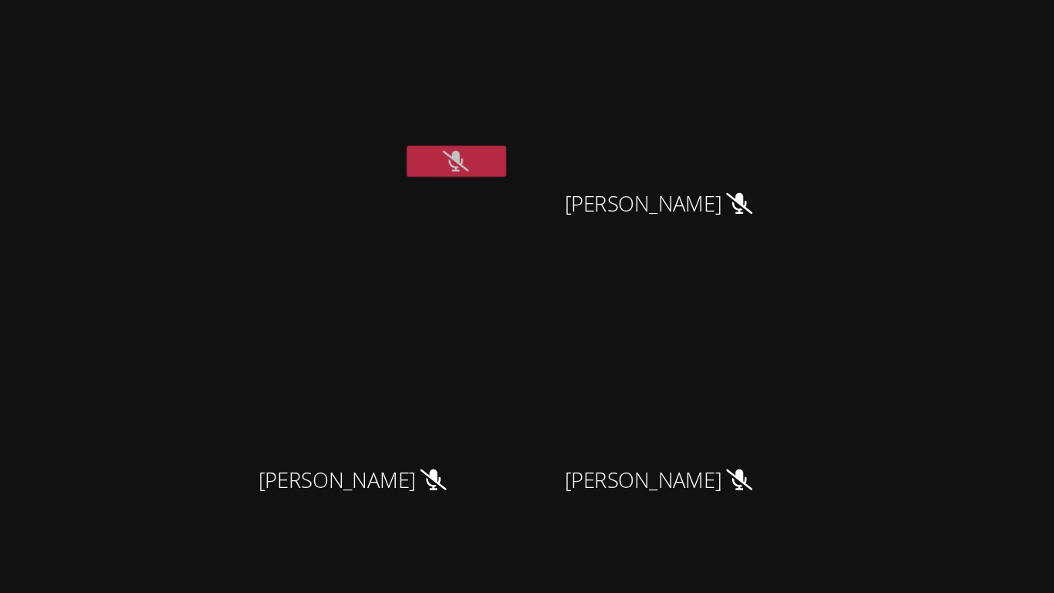
click at [714, 109] on button at bounding box center [683, 99] width 62 height 19
click at [714, 110] on div at bounding box center [683, 101] width 62 height 23
click at [714, 112] on div at bounding box center [683, 101] width 62 height 23
click at [714, 103] on button at bounding box center [683, 99] width 62 height 19
click at [714, 100] on button at bounding box center [683, 99] width 62 height 19
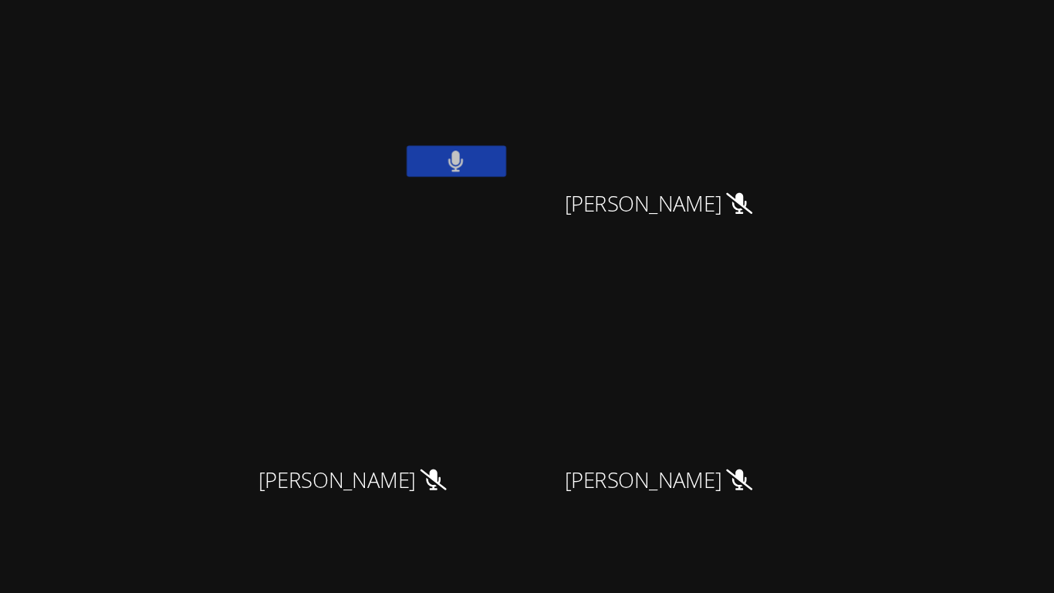
click at [717, 129] on div "Winter [PERSON_NAME]" at bounding box center [625, 88] width 184 height 165
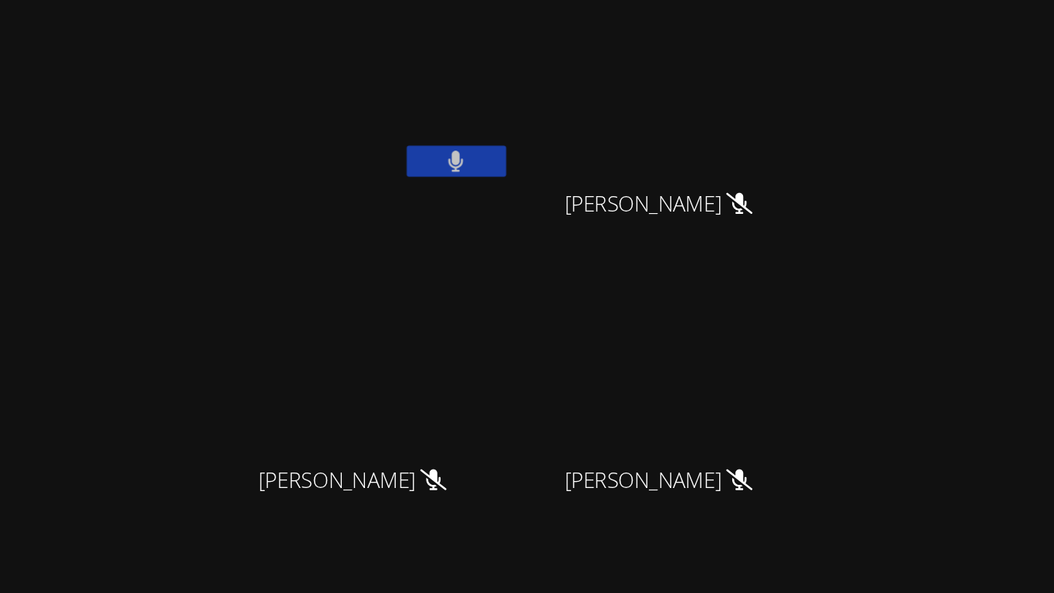
click at [714, 101] on button at bounding box center [683, 99] width 62 height 19
click at [717, 142] on div "Winter [PERSON_NAME]" at bounding box center [625, 88] width 184 height 165
